Goal: Find specific page/section: Locate a particular part of the current website

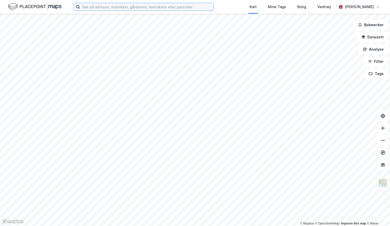
click at [94, 6] on input at bounding box center [146, 7] width 133 height 8
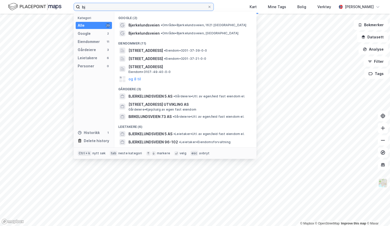
type input "b"
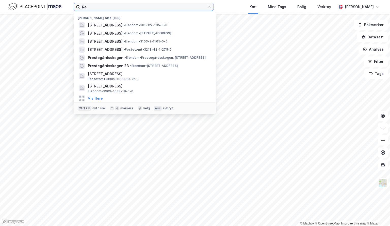
type input "R"
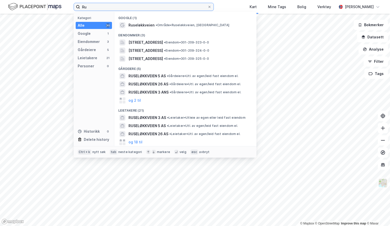
type input "R"
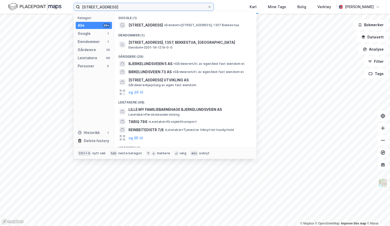
type input "[STREET_ADDRESS]"
click at [152, 23] on span "[STREET_ADDRESS]" at bounding box center [145, 25] width 34 height 6
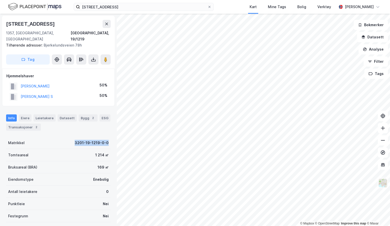
drag, startPoint x: 74, startPoint y: 136, endPoint x: 106, endPoint y: 137, distance: 32.0
click at [106, 137] on div "Matrikkel 3201-19-1219-0-0" at bounding box center [58, 142] width 105 height 12
copy div "3201-19-1219-0-0"
